Goal: Task Accomplishment & Management: Use online tool/utility

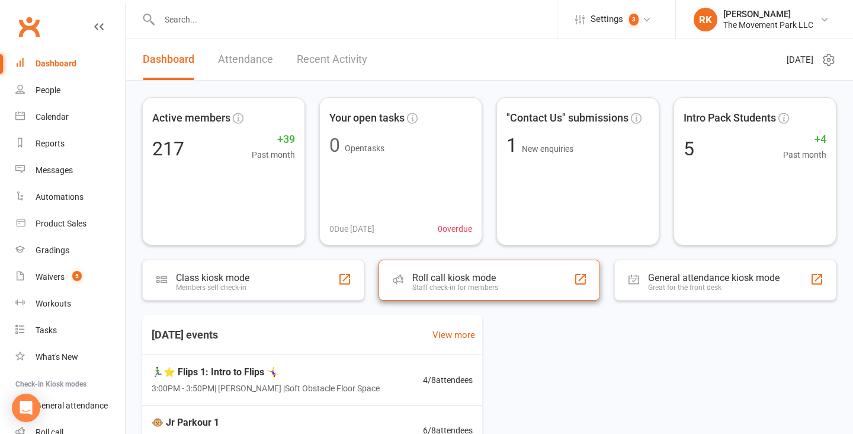
click at [500, 288] on div "Roll call kiosk mode Staff check-in for members" at bounding box center [490, 280] width 222 height 41
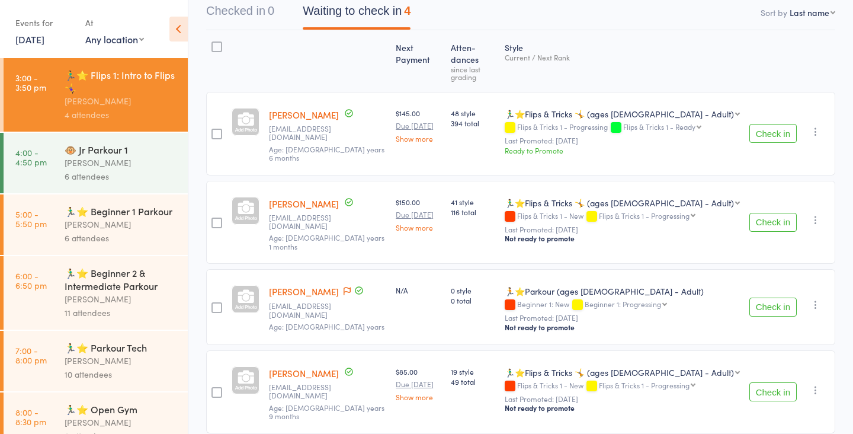
scroll to position [130, 0]
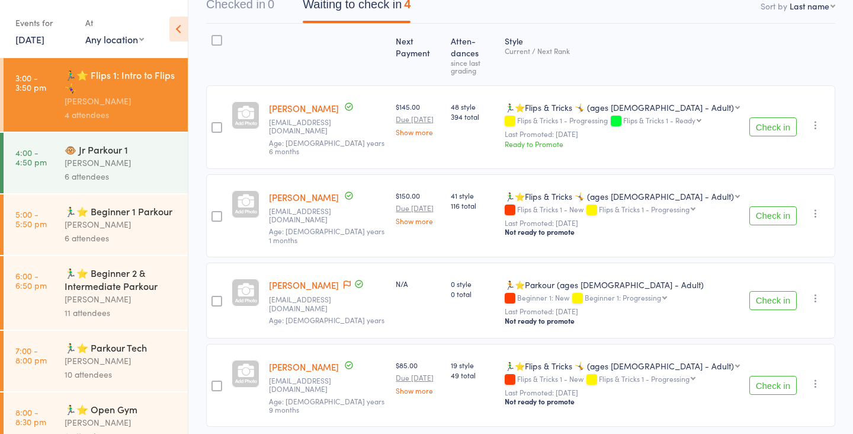
click at [95, 158] on div "[PERSON_NAME]" at bounding box center [121, 163] width 113 height 14
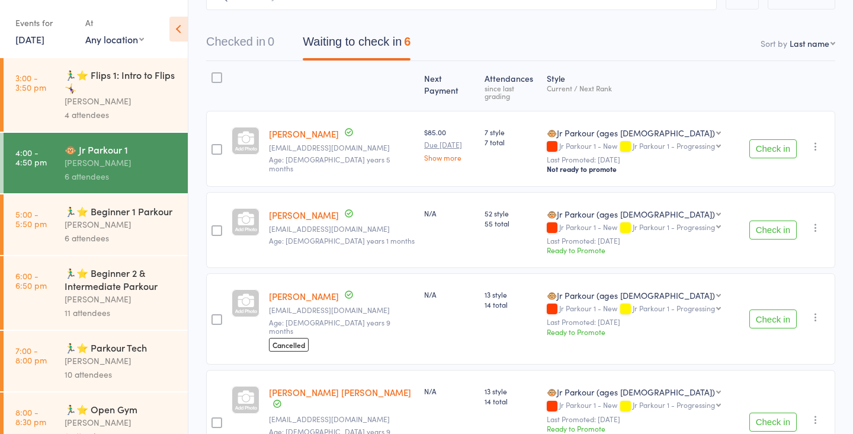
scroll to position [92, 0]
click at [87, 226] on div "[PERSON_NAME]" at bounding box center [121, 224] width 113 height 14
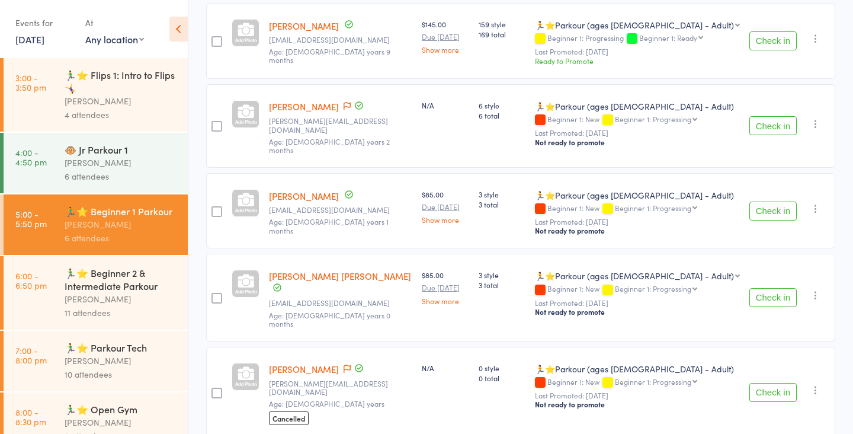
scroll to position [298, 0]
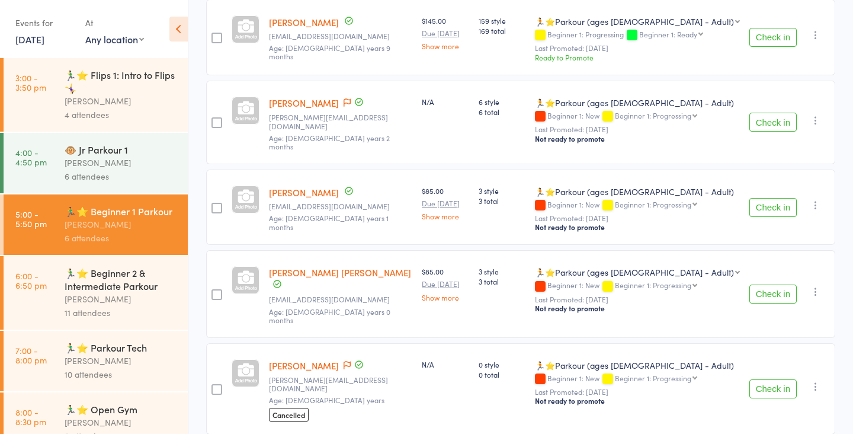
click at [94, 299] on div "[PERSON_NAME]" at bounding box center [121, 299] width 113 height 14
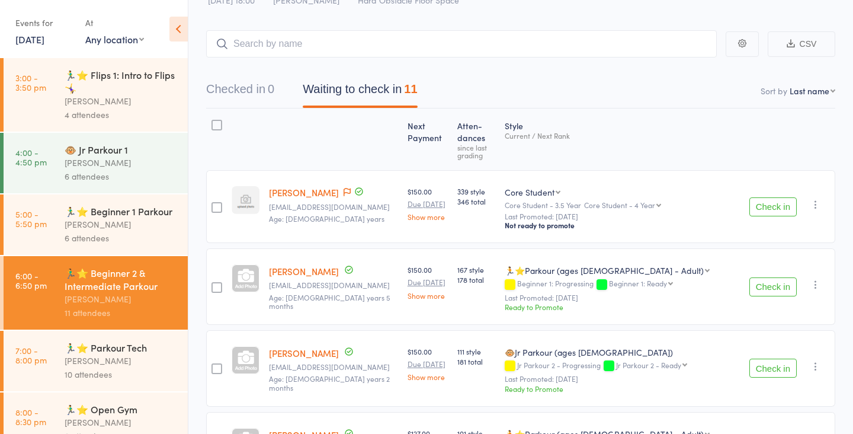
scroll to position [23, 0]
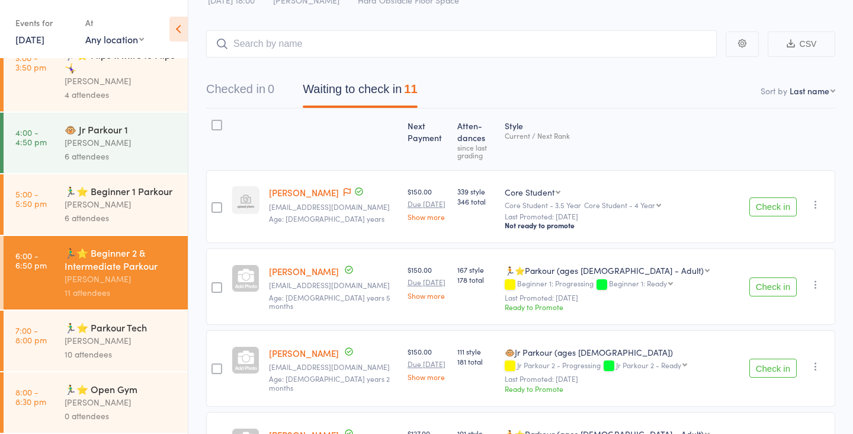
click at [112, 354] on div "10 attendees" at bounding box center [121, 354] width 113 height 14
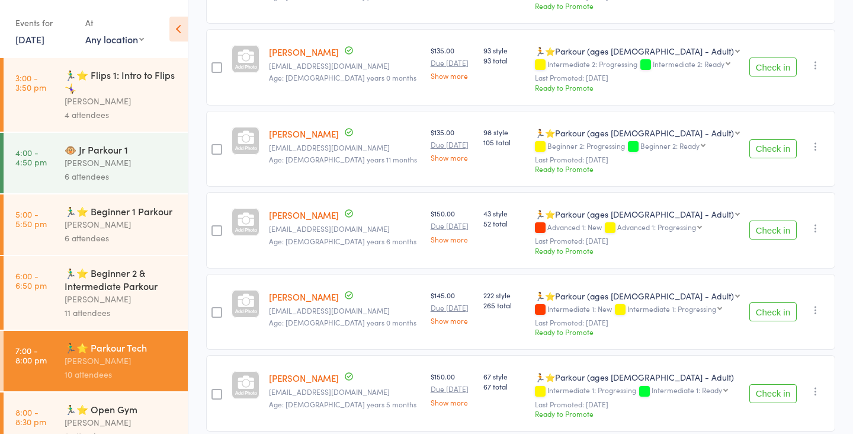
scroll to position [608, 0]
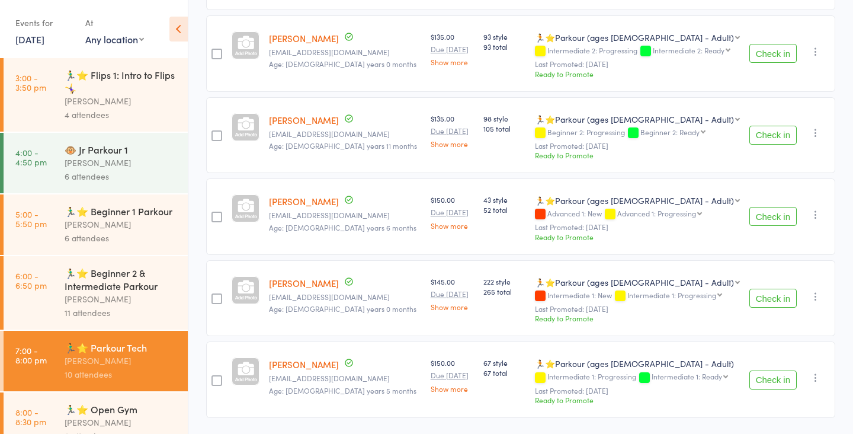
click at [103, 96] on div "[PERSON_NAME]" at bounding box center [121, 101] width 113 height 14
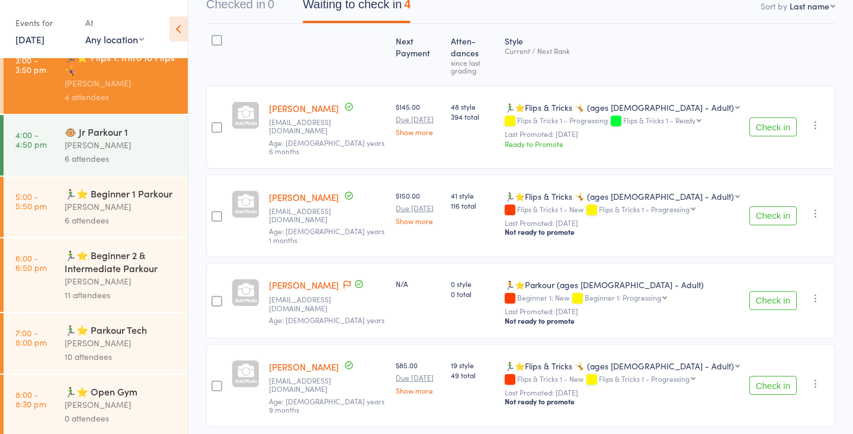
scroll to position [23, 0]
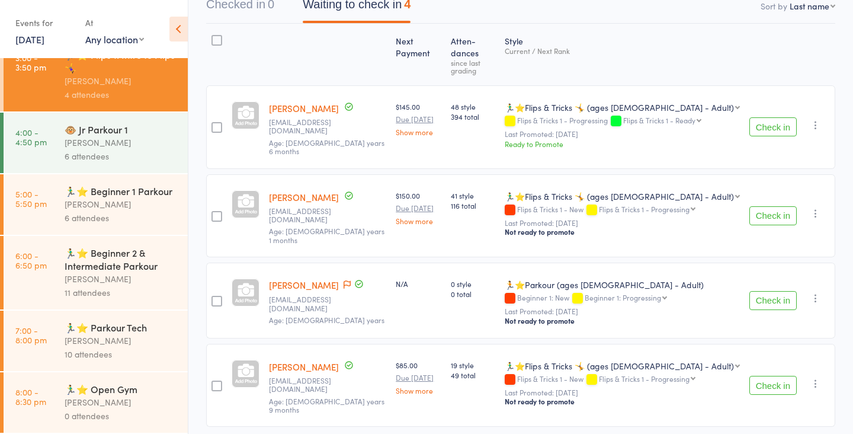
click at [90, 219] on div "6 attendees" at bounding box center [121, 218] width 113 height 14
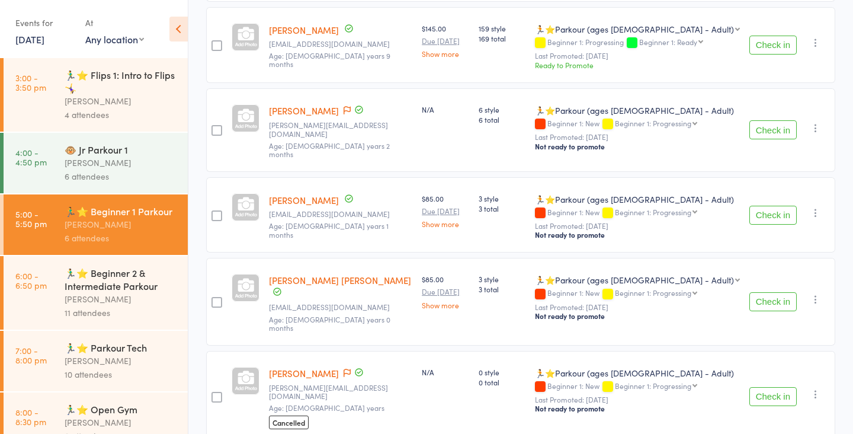
scroll to position [298, 0]
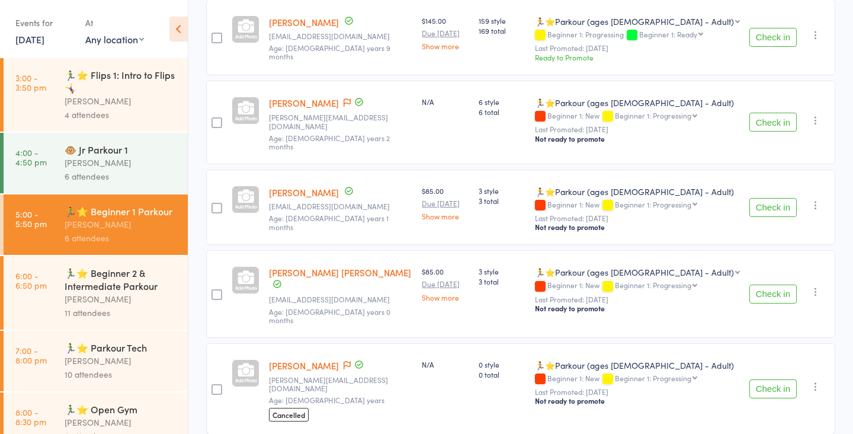
click at [88, 290] on div "🏃‍♂️⭐ Beginner 2 & Intermediate Parkour" at bounding box center [121, 279] width 113 height 26
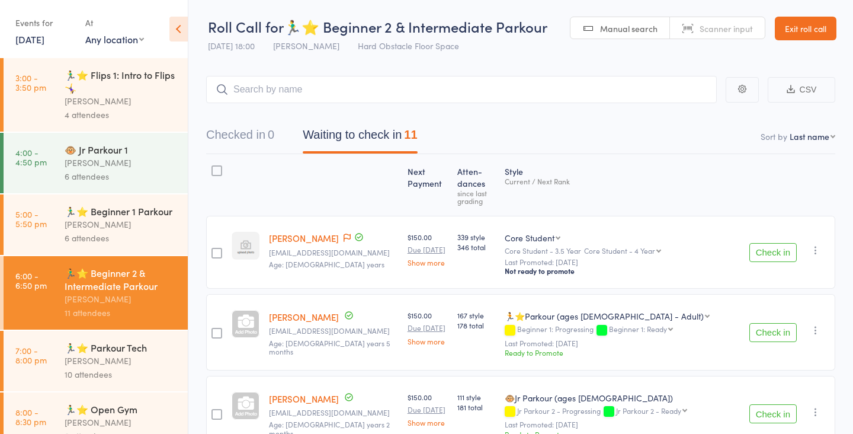
click at [119, 353] on div "🏃‍♂️⭐ Parkour Tech" at bounding box center [121, 347] width 113 height 13
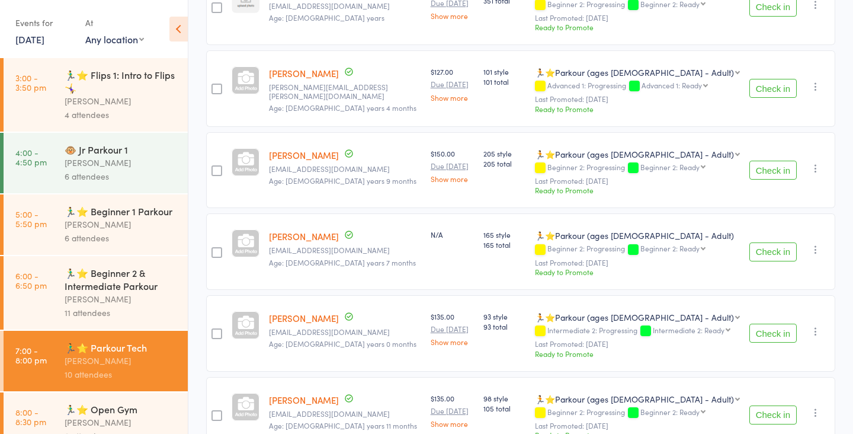
scroll to position [330, 0]
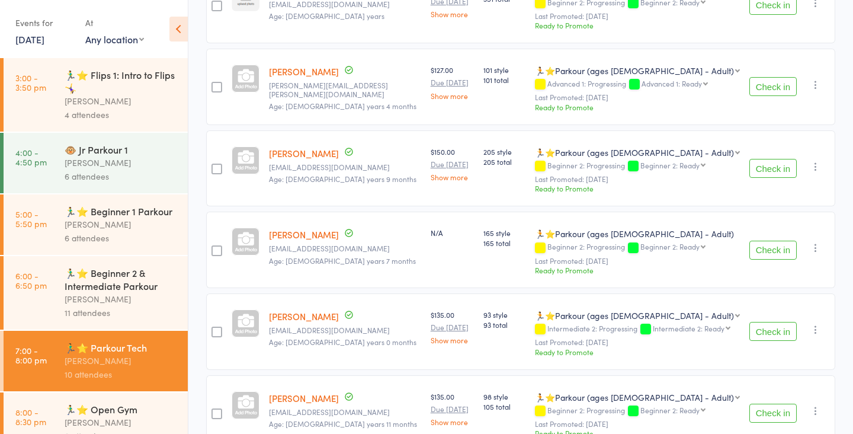
click at [91, 84] on div "🏃‍♂️⭐ Flips 1: Intro to Flips 🤸‍♀️" at bounding box center [121, 81] width 113 height 26
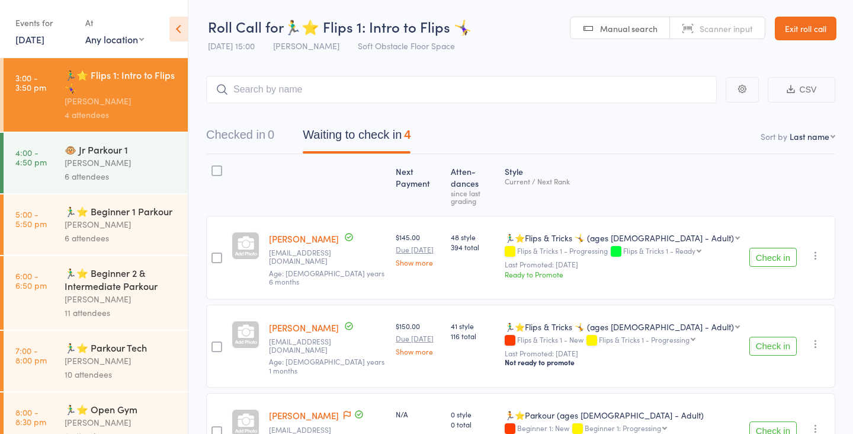
click at [104, 232] on div "6 attendees" at bounding box center [121, 238] width 113 height 14
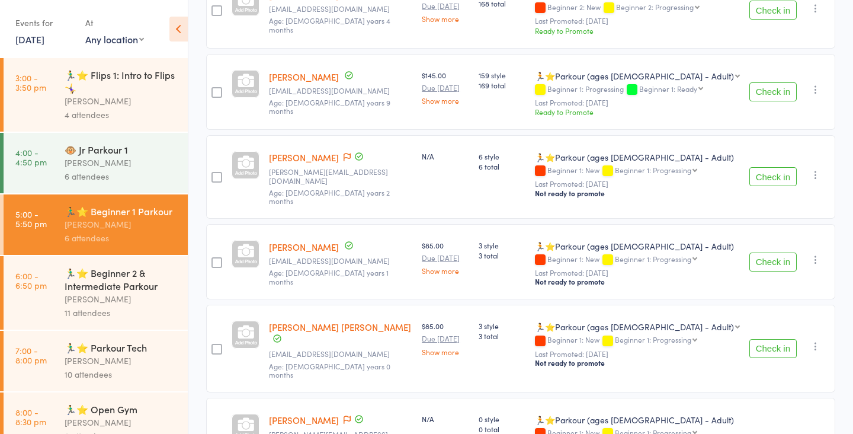
scroll to position [244, 0]
click at [115, 294] on div "[PERSON_NAME]" at bounding box center [121, 299] width 113 height 14
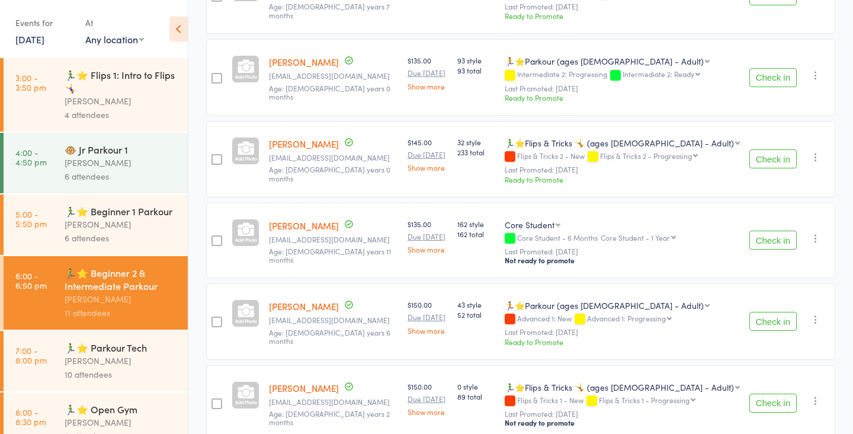
scroll to position [687, 0]
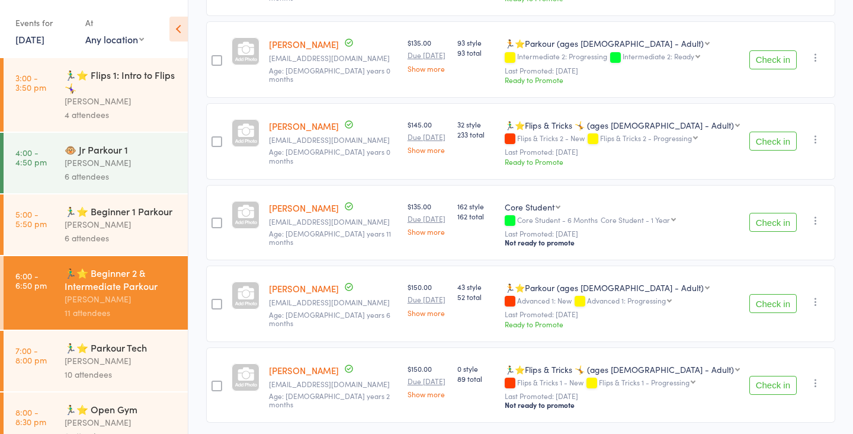
click at [119, 82] on div "🏃‍♂️⭐ Flips 1: Intro to Flips 🤸‍♀️" at bounding box center [121, 81] width 113 height 26
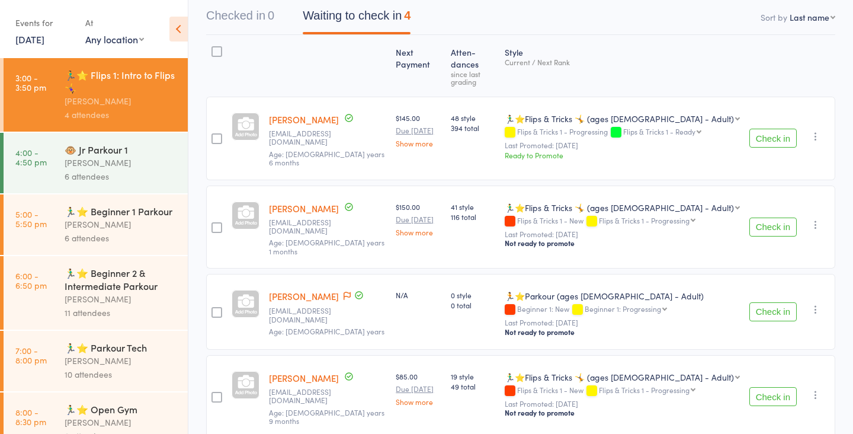
scroll to position [130, 0]
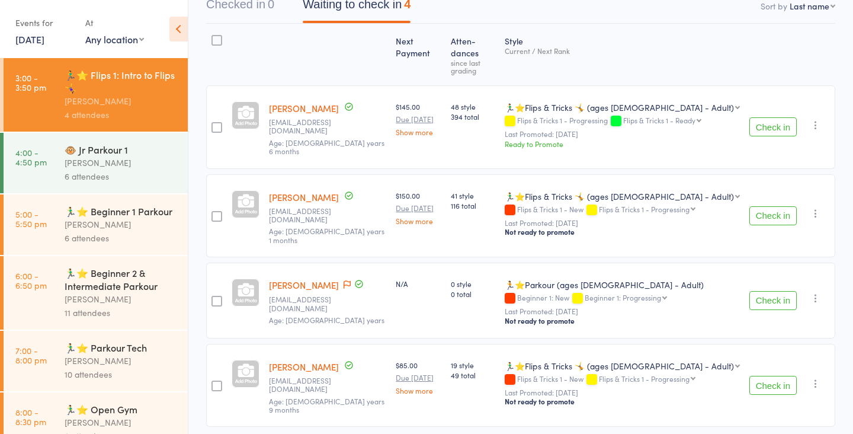
click at [764, 117] on button "Check in" at bounding box center [773, 126] width 47 height 19
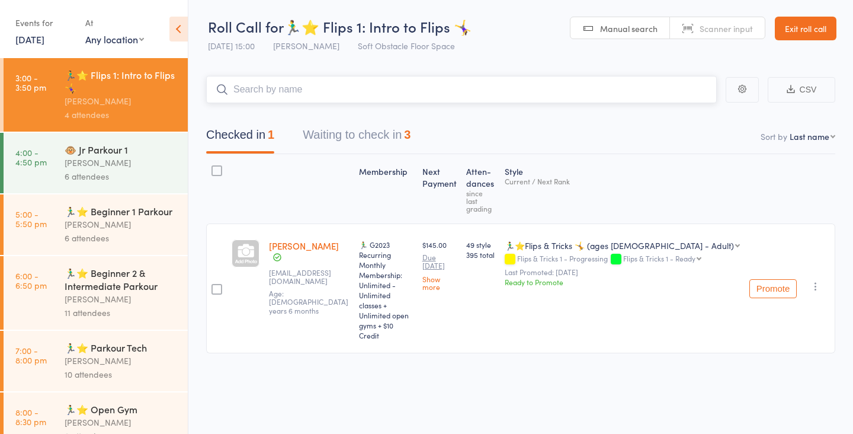
click at [341, 144] on button "Waiting to check in 3" at bounding box center [357, 137] width 108 height 31
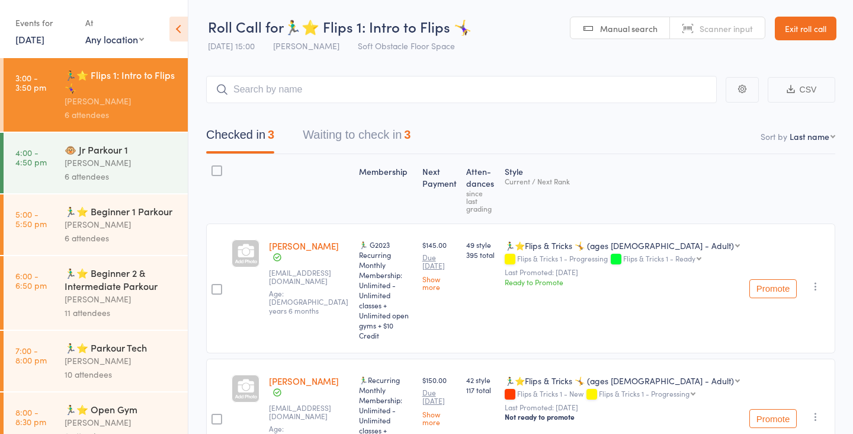
click at [372, 130] on button "Waiting to check in 3" at bounding box center [357, 137] width 108 height 31
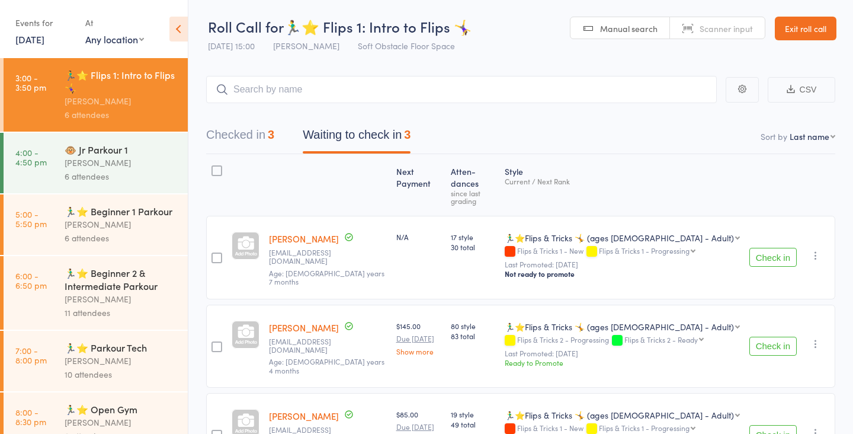
click at [765, 248] on button "Check in" at bounding box center [773, 257] width 47 height 19
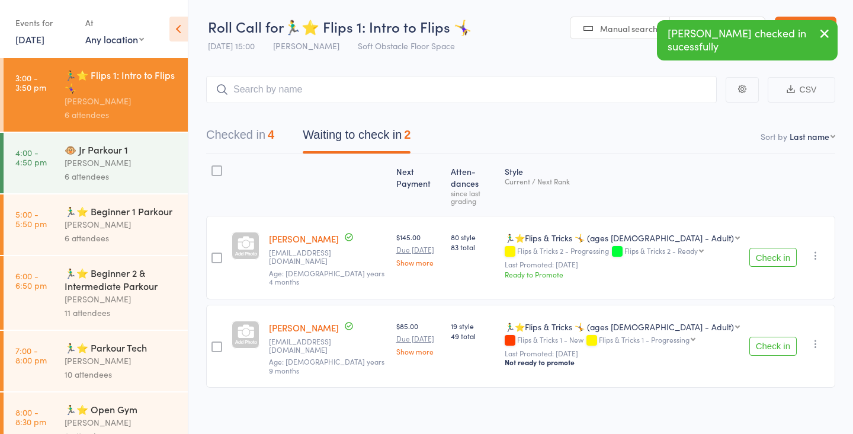
click at [770, 248] on button "Check in" at bounding box center [773, 257] width 47 height 19
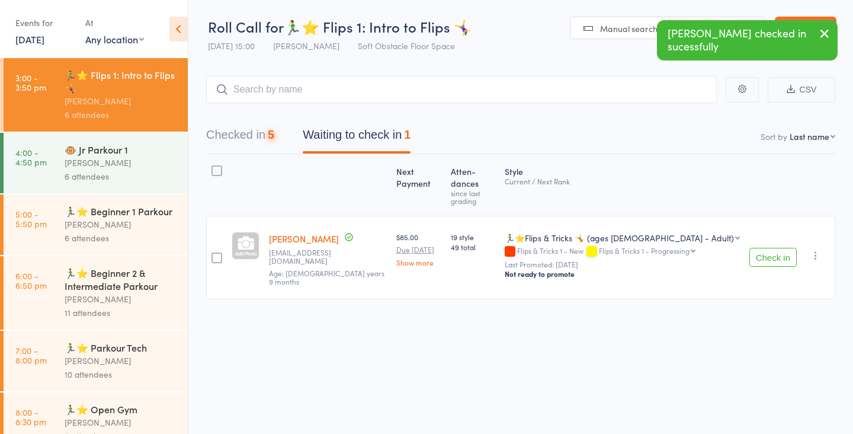
click at [771, 248] on button "Check in" at bounding box center [773, 257] width 47 height 19
